Goal: Task Accomplishment & Management: Complete application form

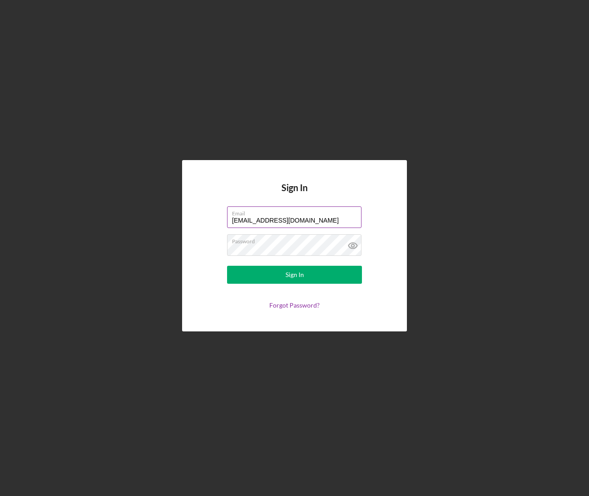
drag, startPoint x: 332, startPoint y: 215, endPoint x: 181, endPoint y: 218, distance: 151.9
click at [232, 217] on label "Email" at bounding box center [296, 212] width 129 height 10
drag, startPoint x: 348, startPoint y: 217, endPoint x: 189, endPoint y: 216, distance: 158.6
click at [227, 216] on input "[EMAIL_ADDRESS][DOMAIN_NAME]" at bounding box center [294, 217] width 134 height 22
type input "[EMAIL_ADDRESS][DOMAIN_NAME]"
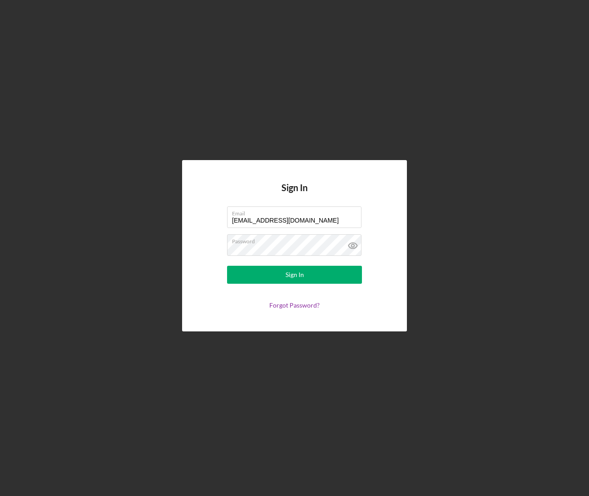
drag, startPoint x: 447, startPoint y: 355, endPoint x: 447, endPoint y: 351, distance: 4.5
click at [447, 355] on div "Sign In Email [EMAIL_ADDRESS][DOMAIN_NAME] Password Sign In Forgot Password?" at bounding box center [294, 245] width 580 height 491
click at [355, 244] on icon at bounding box center [352, 245] width 22 height 22
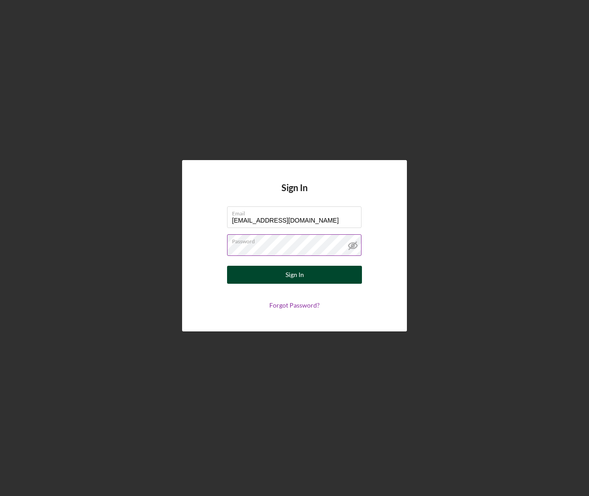
click at [306, 278] on button "Sign In" at bounding box center [294, 275] width 135 height 18
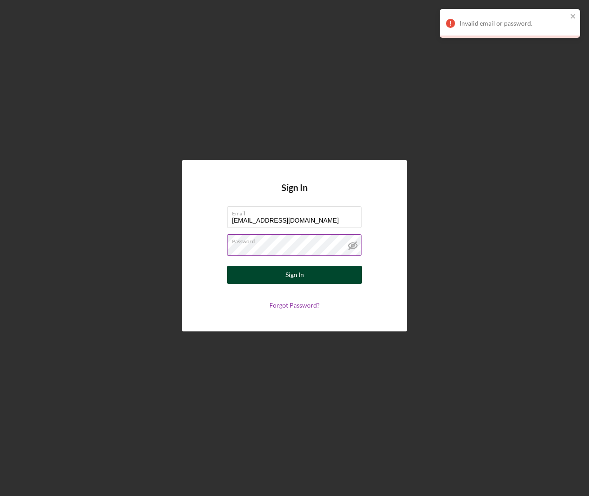
click at [272, 270] on button "Sign In" at bounding box center [294, 275] width 135 height 18
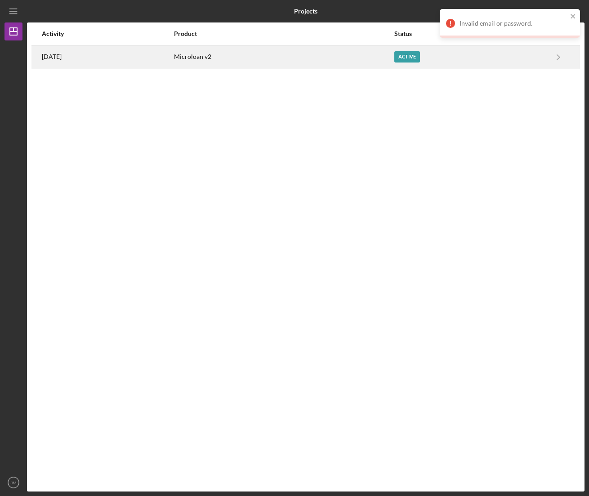
click at [230, 56] on div "Microloan v2" at bounding box center [283, 57] width 219 height 22
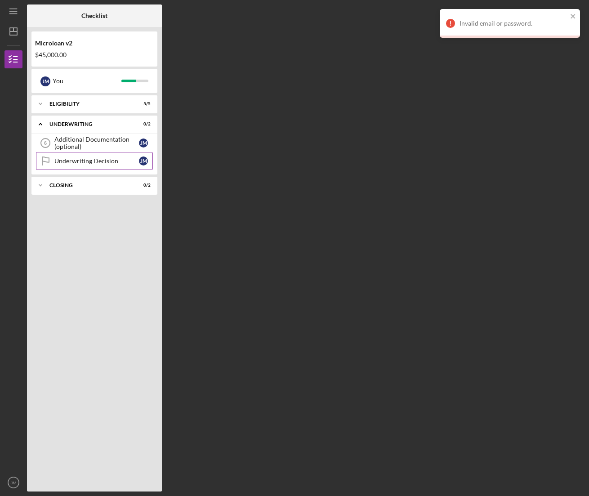
click at [88, 159] on div "Underwriting Decision" at bounding box center [96, 160] width 84 height 7
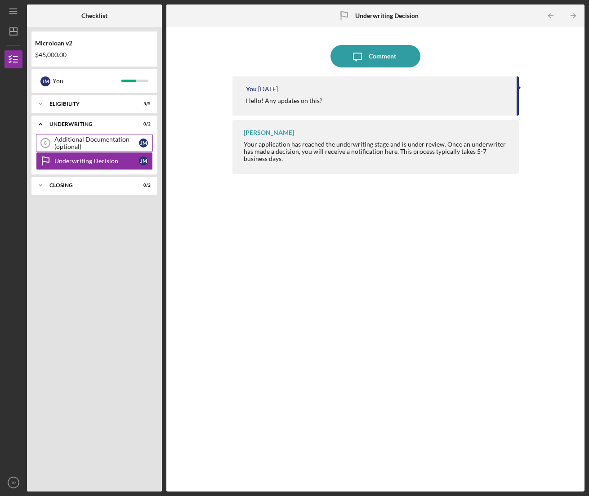
click at [52, 135] on icon "Additional Documentation (optional) 6" at bounding box center [45, 143] width 22 height 22
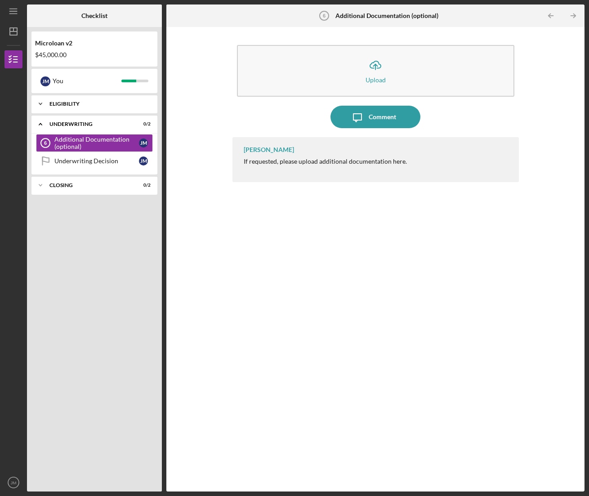
click at [57, 104] on div "Eligibility" at bounding box center [97, 103] width 97 height 5
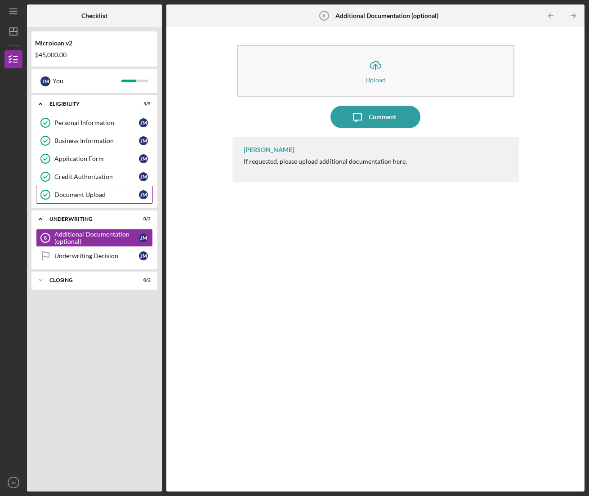
click at [94, 193] on div "Document Upload" at bounding box center [96, 194] width 84 height 7
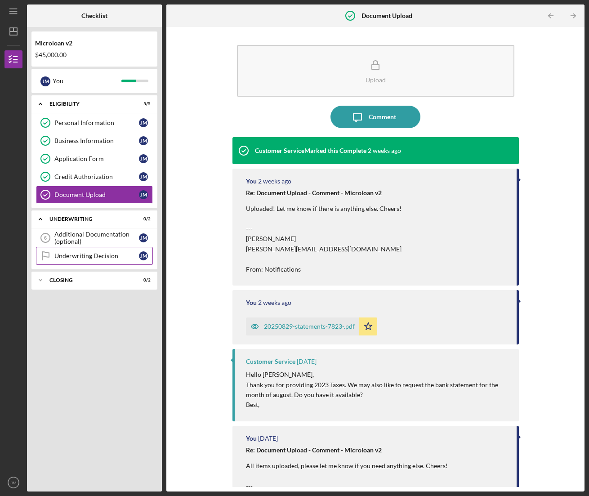
click at [89, 256] on div "Underwriting Decision" at bounding box center [96, 255] width 84 height 7
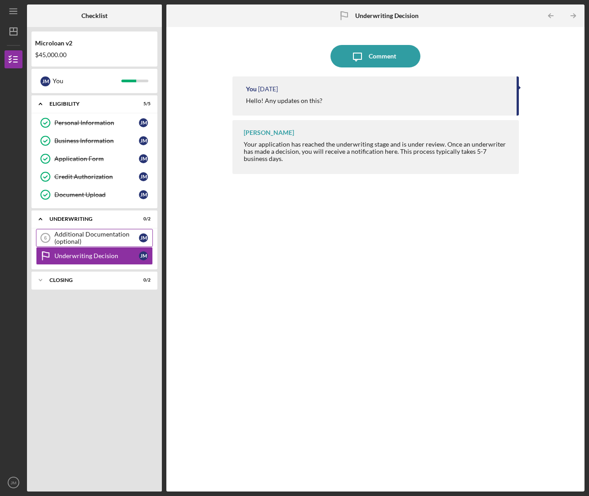
click at [77, 234] on div "Additional Documentation (optional)" at bounding box center [96, 237] width 84 height 14
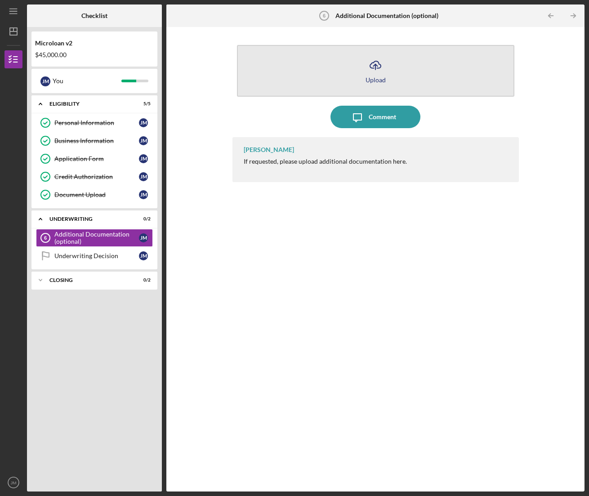
click at [375, 68] on line "button" at bounding box center [375, 66] width 0 height 5
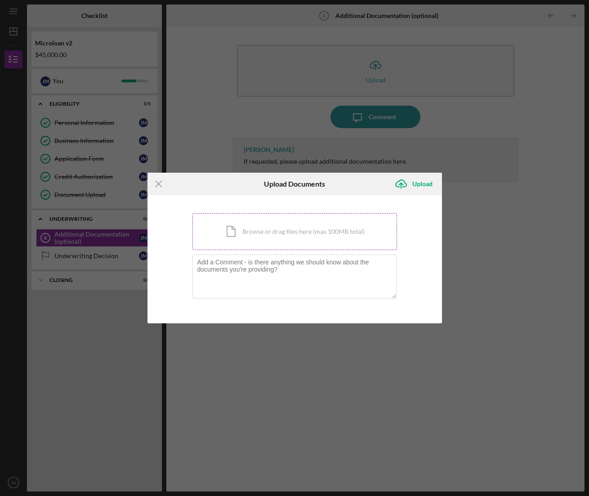
click at [308, 235] on div "Icon/Document Browse or drag files here (max 100MB total) Tap to choose files o…" at bounding box center [294, 231] width 204 height 37
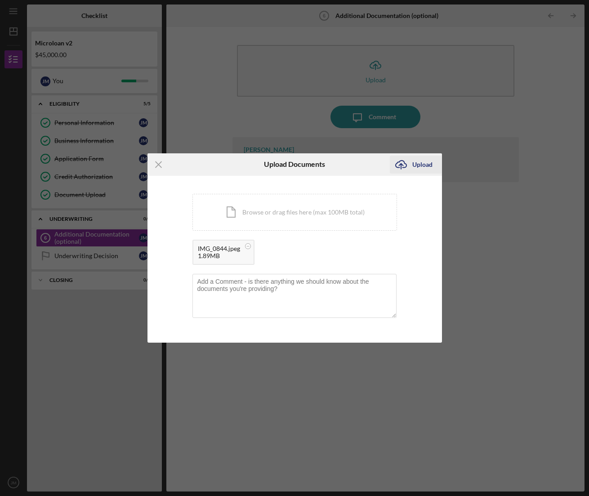
click at [426, 168] on div "Upload" at bounding box center [422, 164] width 20 height 18
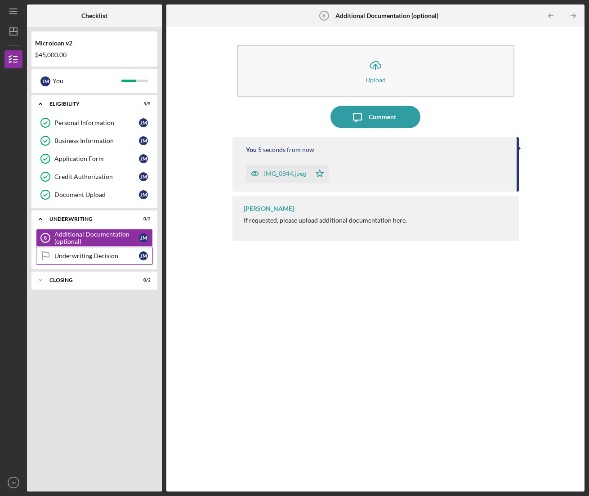
click at [83, 256] on div "Underwriting Decision" at bounding box center [96, 255] width 84 height 7
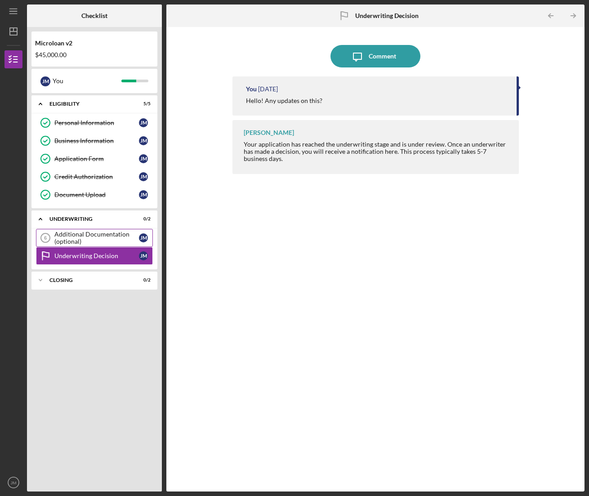
click at [89, 243] on div "Additional Documentation (optional)" at bounding box center [96, 237] width 84 height 14
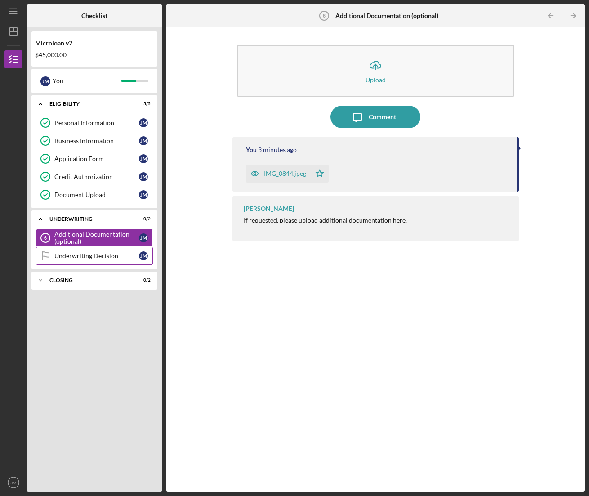
click at [89, 260] on link "Underwriting Decision Underwriting Decision [PERSON_NAME]" at bounding box center [94, 256] width 117 height 18
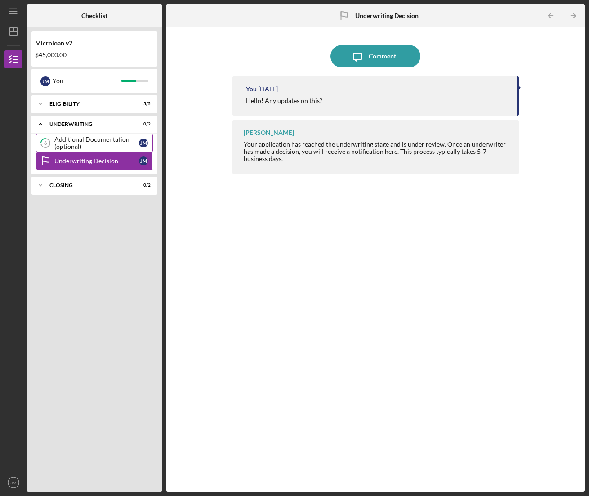
click at [81, 145] on div "Additional Documentation (optional)" at bounding box center [96, 143] width 84 height 14
